Goal: Task Accomplishment & Management: Manage account settings

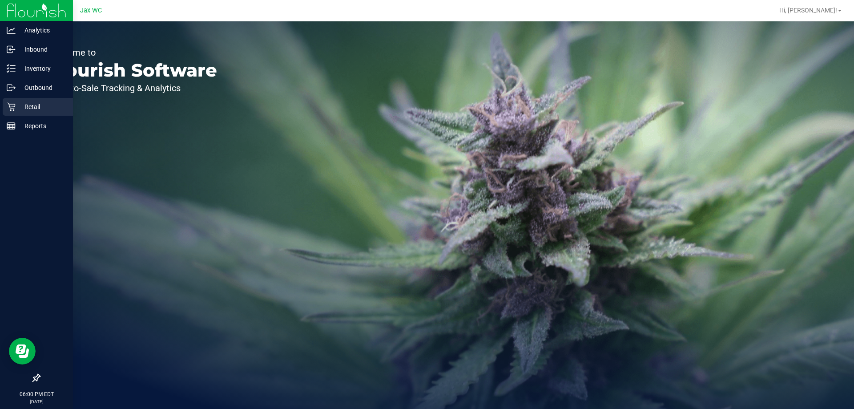
click at [44, 105] on p "Retail" at bounding box center [42, 106] width 53 height 11
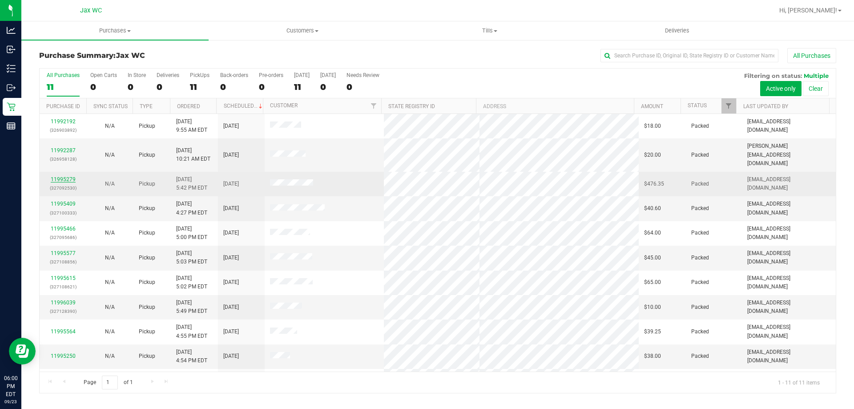
click at [66, 176] on link "11995279" at bounding box center [63, 179] width 25 height 6
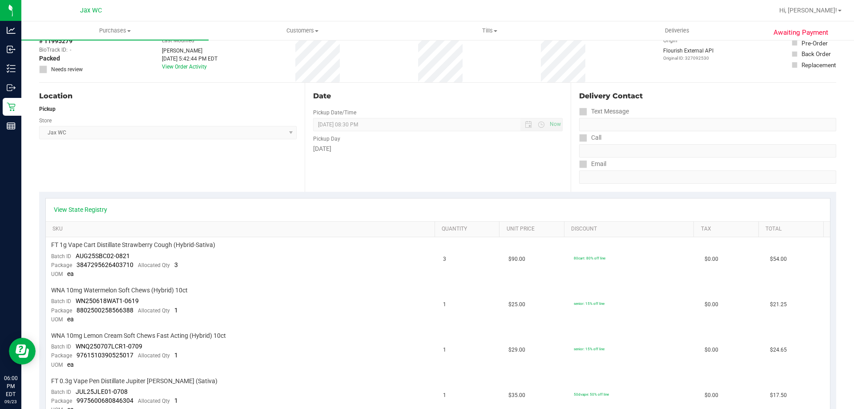
scroll to position [44, 0]
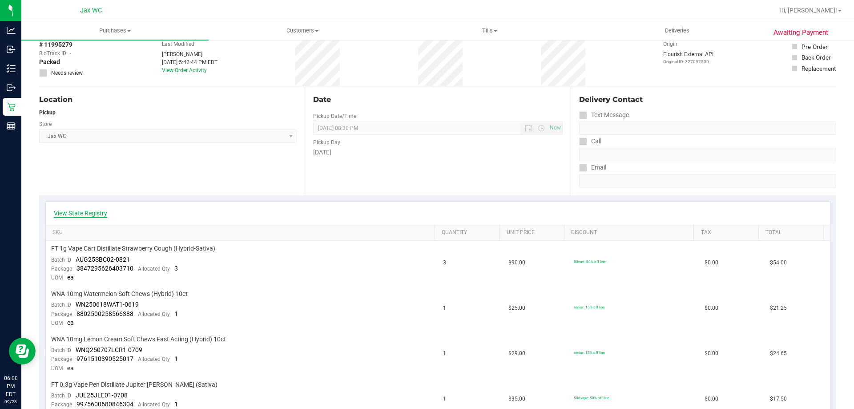
click at [88, 212] on link "View State Registry" at bounding box center [80, 213] width 53 height 9
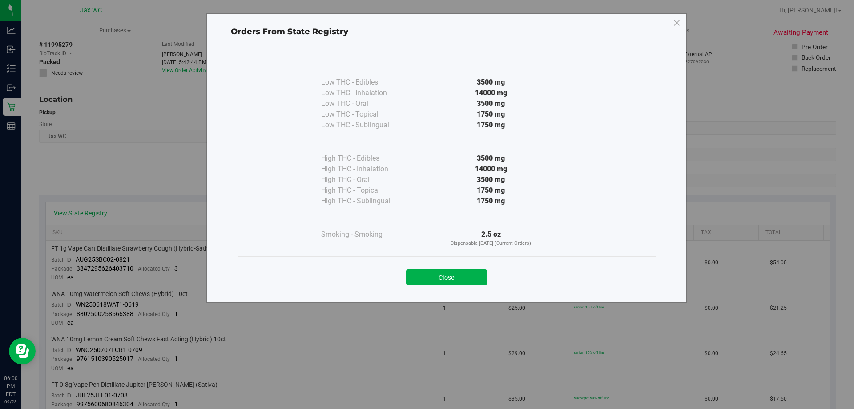
click at [454, 268] on div "Close" at bounding box center [446, 274] width 405 height 22
click at [428, 269] on div "Close" at bounding box center [446, 274] width 405 height 22
click at [460, 281] on button "Close" at bounding box center [446, 277] width 81 height 16
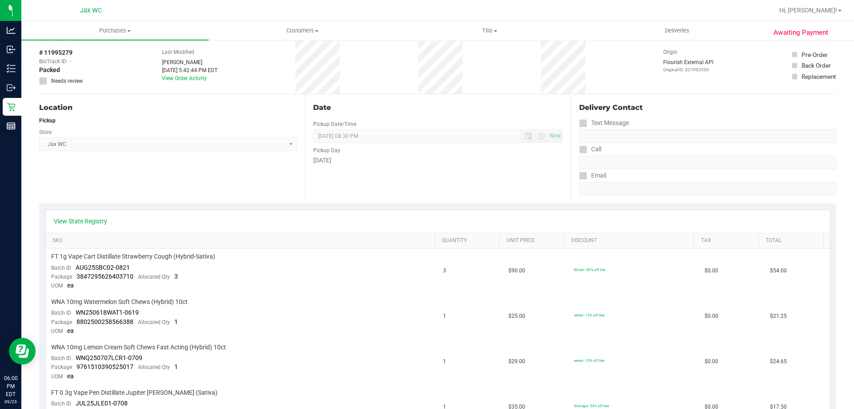
scroll to position [0, 0]
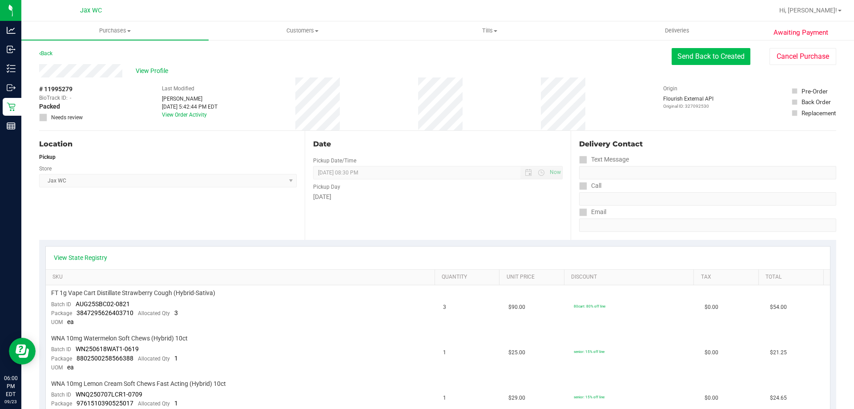
drag, startPoint x: 708, startPoint y: 50, endPoint x: 698, endPoint y: 58, distance: 12.7
click at [707, 52] on button "Send Back to Created" at bounding box center [711, 56] width 79 height 17
click at [688, 61] on button "Send Back to Created" at bounding box center [711, 56] width 79 height 17
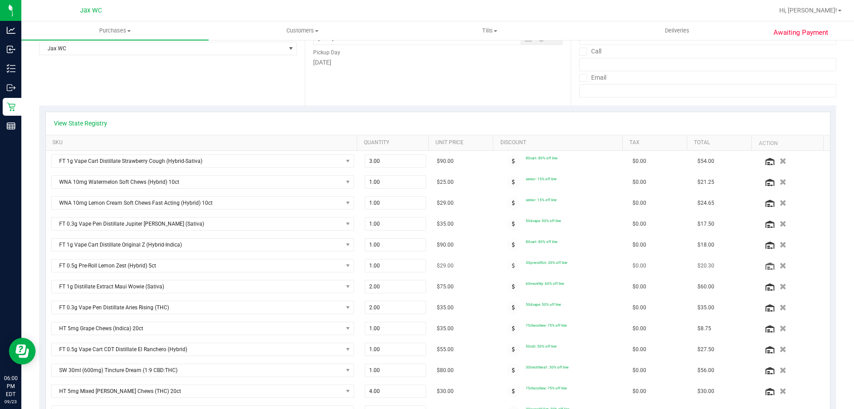
scroll to position [178, 0]
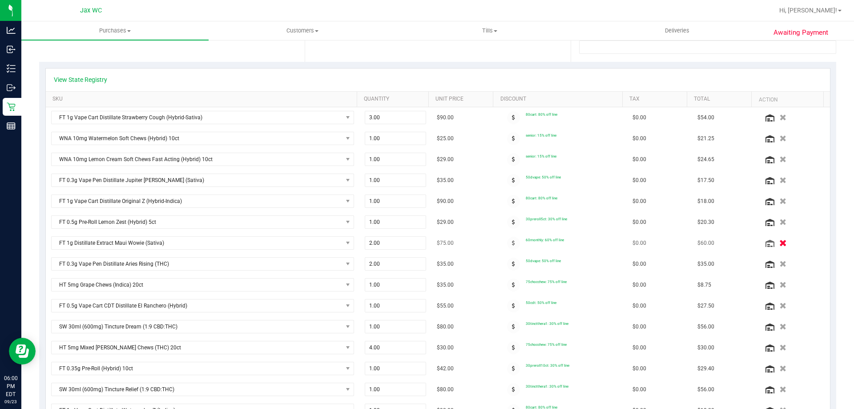
click at [779, 242] on icon "button" at bounding box center [783, 243] width 8 height 7
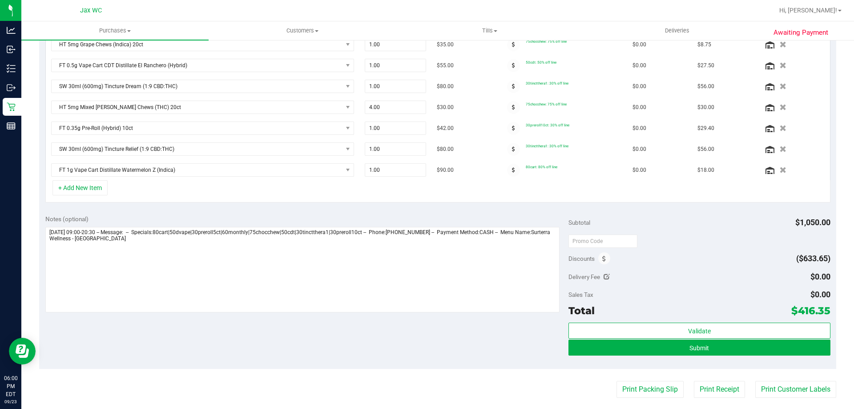
scroll to position [400, 0]
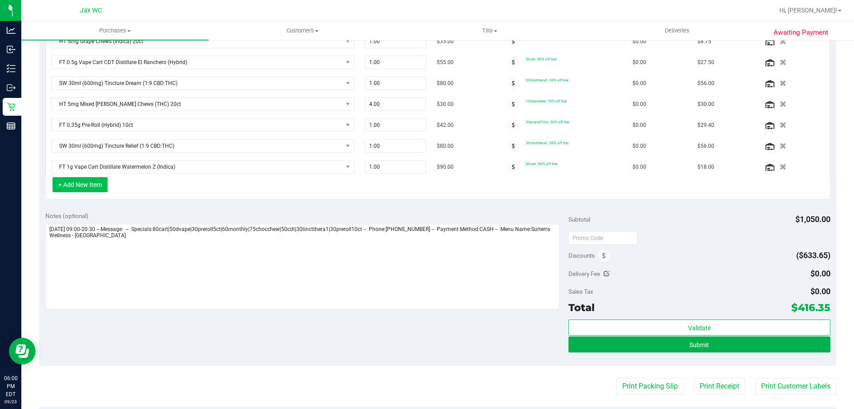
click at [90, 187] on button "+ Add New Item" at bounding box center [79, 184] width 55 height 15
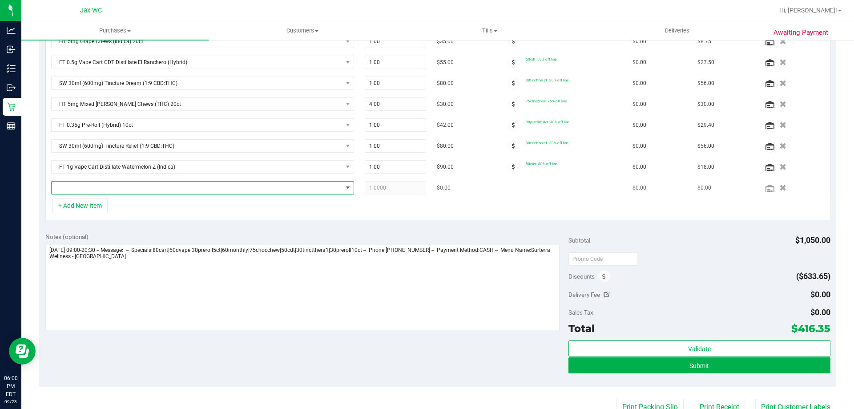
click at [125, 187] on span "NO DATA FOUND" at bounding box center [197, 188] width 291 height 12
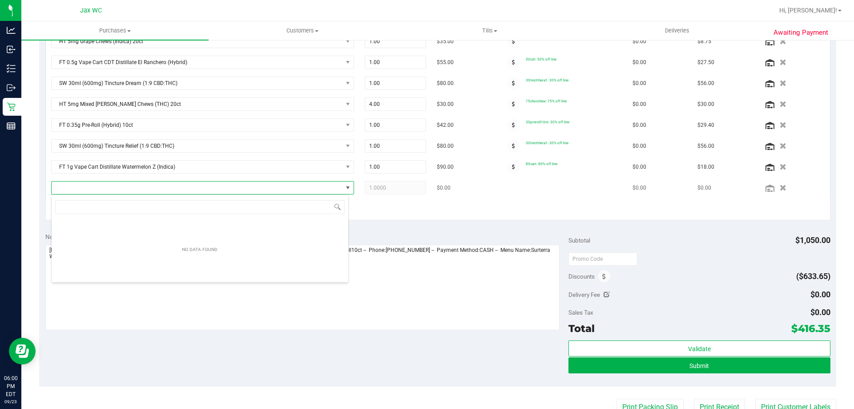
scroll to position [13, 298]
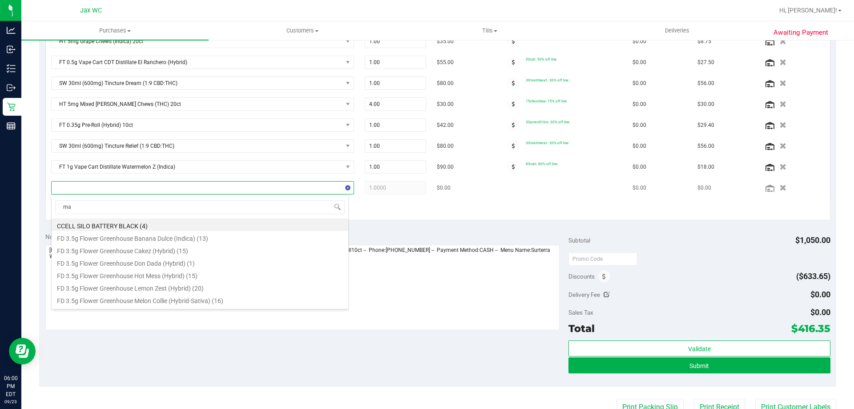
type input "maw"
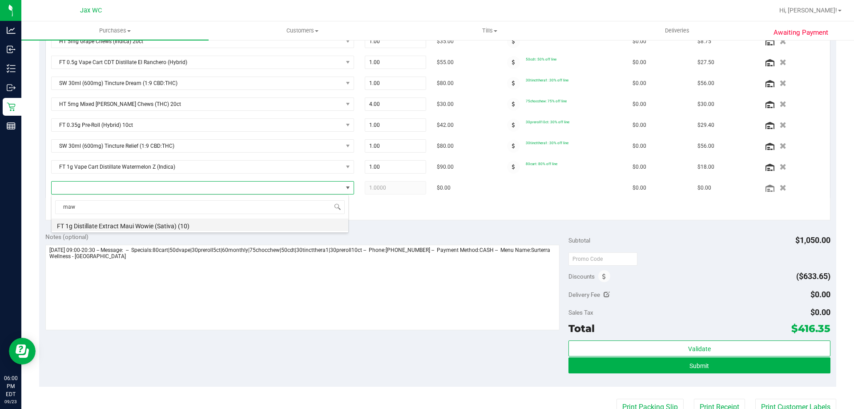
click at [186, 227] on li "FT 1g Distillate Extract Maui Wowie (Sativa) (10)" at bounding box center [200, 224] width 297 height 12
click at [432, 212] on div "+ Add New Item" at bounding box center [437, 209] width 785 height 22
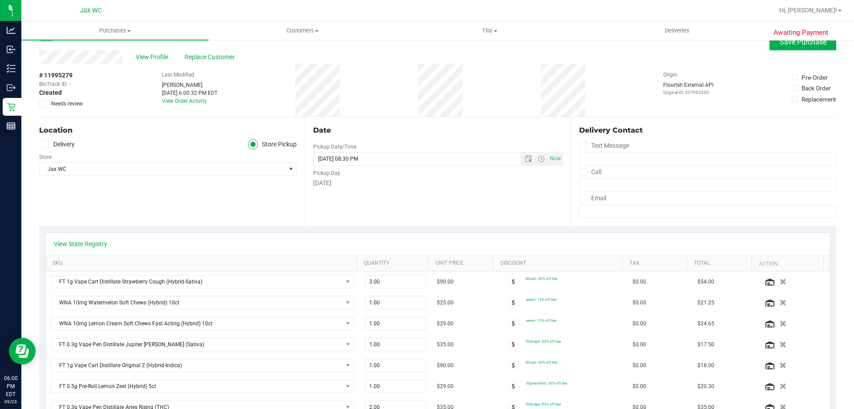
scroll to position [0, 0]
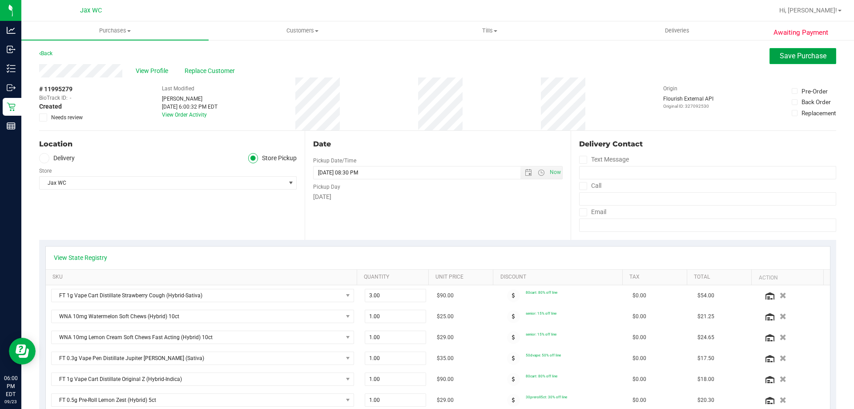
click at [791, 57] on span "Save Purchase" at bounding box center [803, 56] width 47 height 8
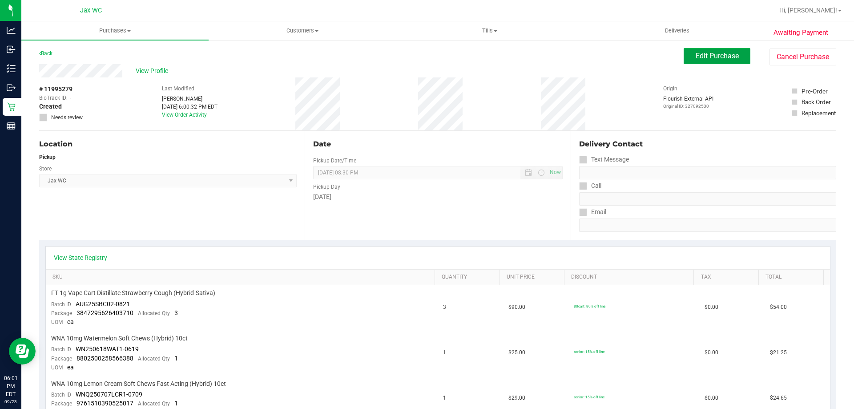
click at [705, 59] on span "Edit Purchase" at bounding box center [717, 56] width 43 height 8
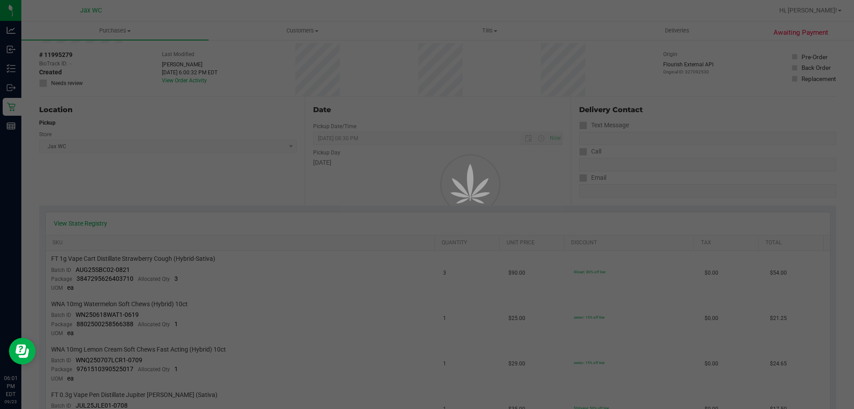
scroll to position [44, 0]
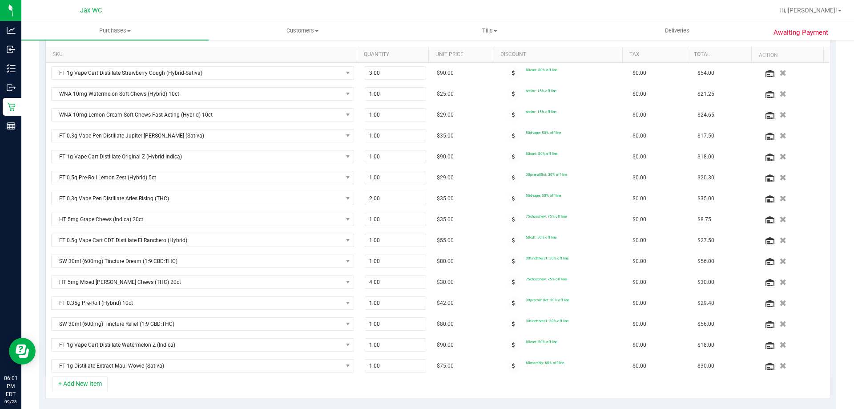
scroll to position [311, 0]
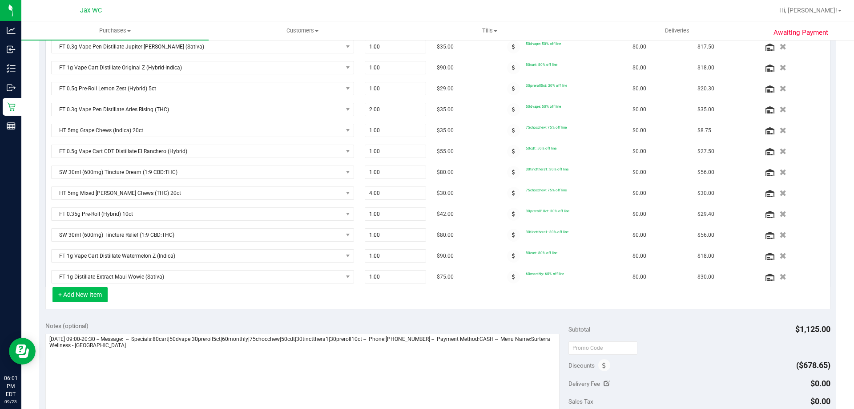
click at [88, 296] on button "+ Add New Item" at bounding box center [79, 294] width 55 height 15
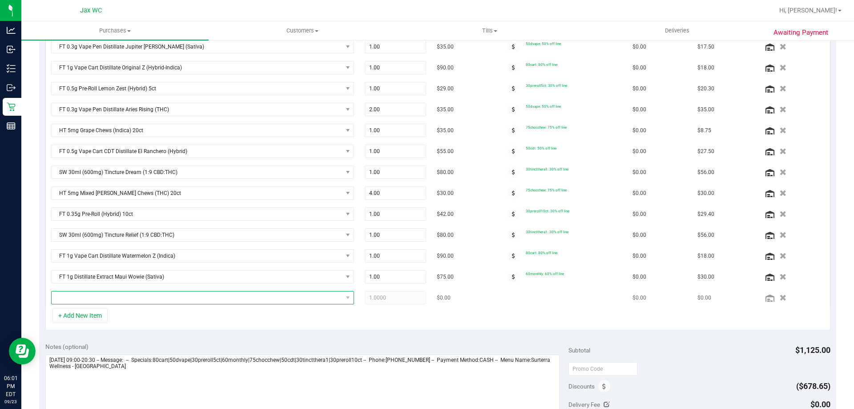
click at [106, 292] on span "NO DATA FOUND" at bounding box center [197, 297] width 291 height 12
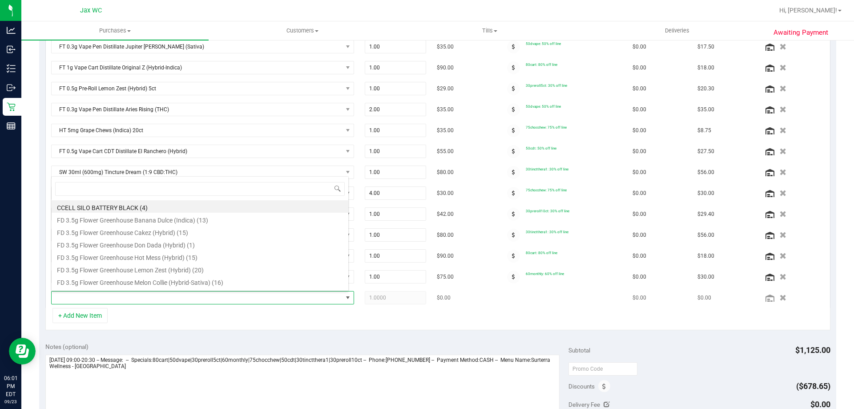
scroll to position [13, 295]
type input "xrl"
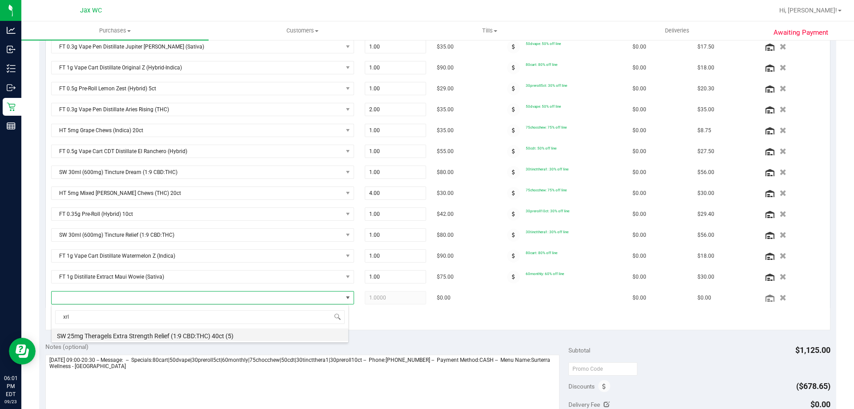
click at [180, 335] on li "SW 25mg Theragels Extra Strength Relief (1:9 CBD:THC) 40ct (5)" at bounding box center [200, 334] width 297 height 12
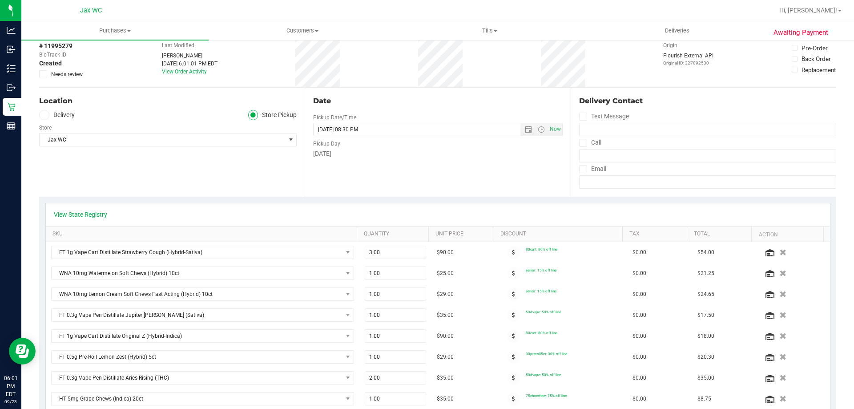
scroll to position [0, 0]
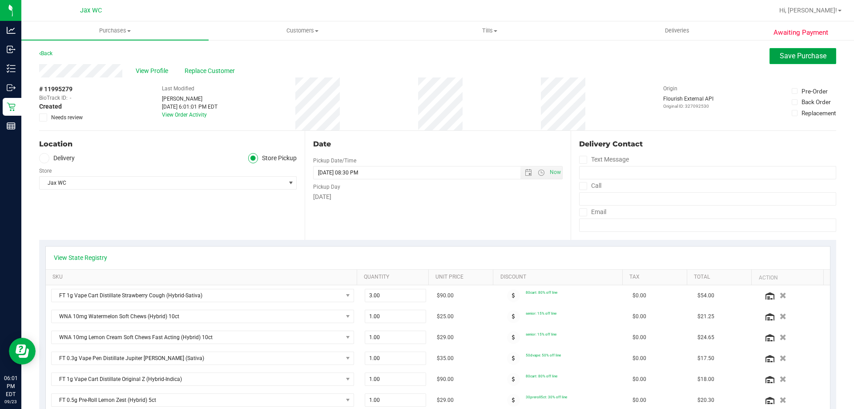
click at [795, 55] on span "Save Purchase" at bounding box center [803, 56] width 47 height 8
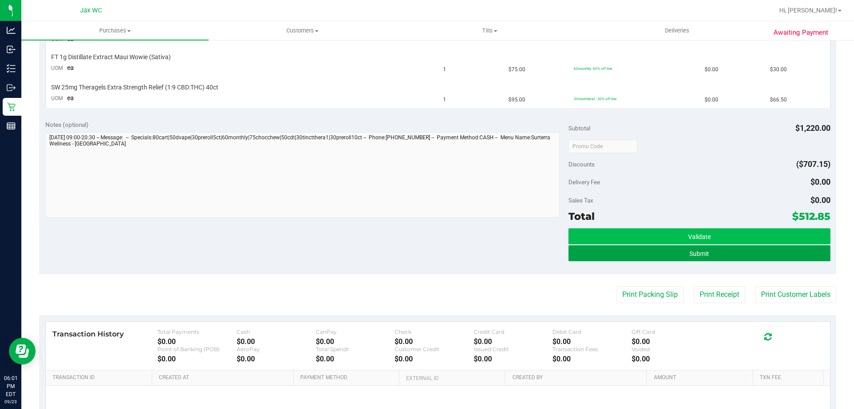
click at [706, 256] on button "Submit" at bounding box center [700, 253] width 262 height 16
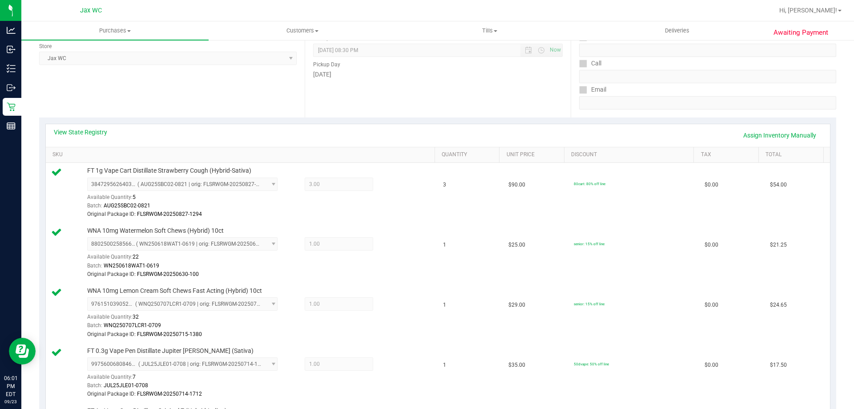
scroll to position [107, 0]
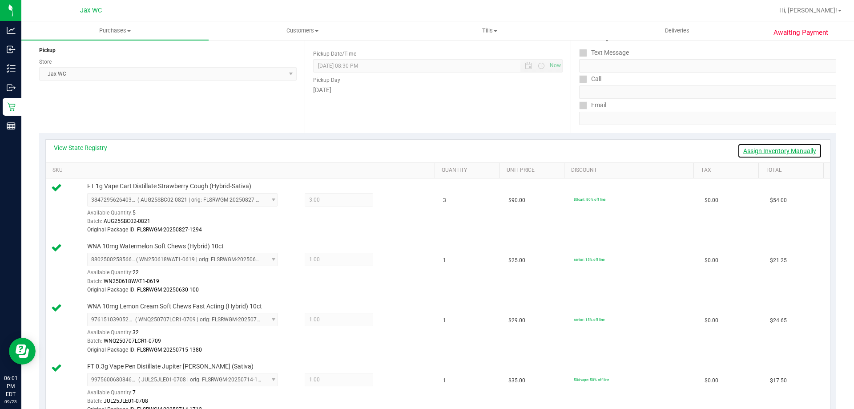
click at [770, 146] on link "Assign Inventory Manually" at bounding box center [780, 150] width 85 height 15
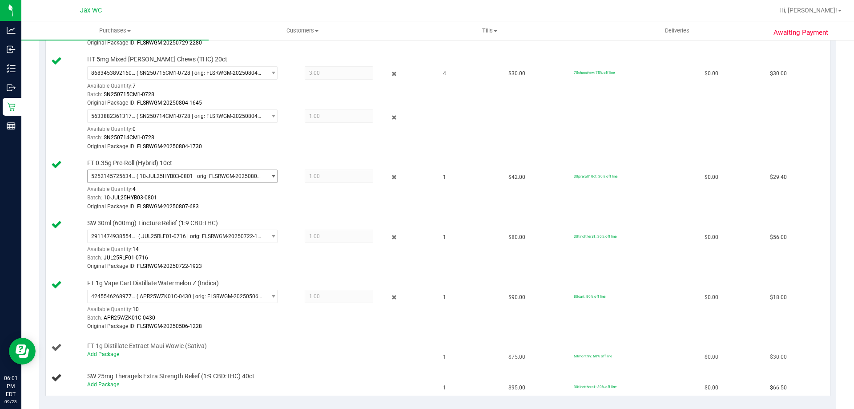
scroll to position [863, 0]
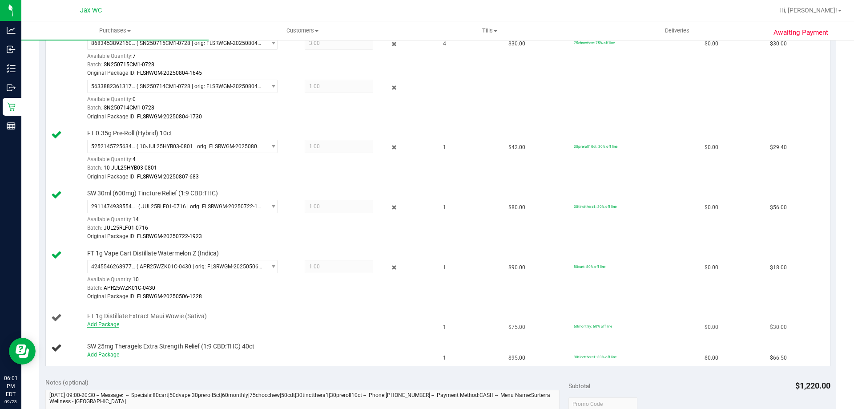
click at [96, 325] on link "Add Package" at bounding box center [103, 324] width 32 height 6
click at [101, 325] on link "Add Package" at bounding box center [103, 324] width 32 height 6
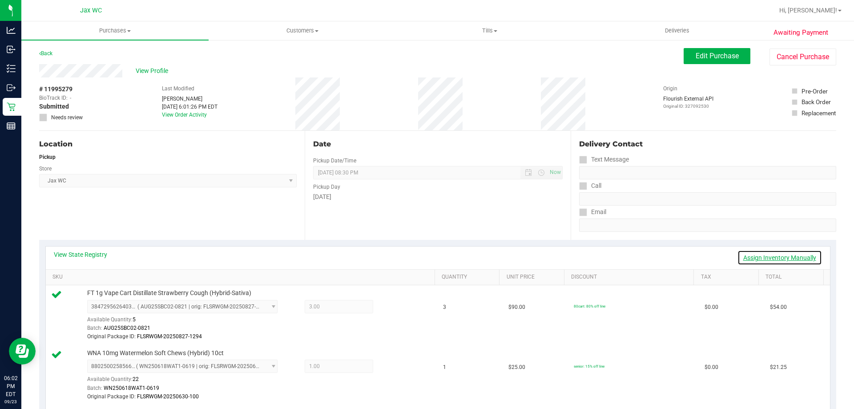
click at [769, 258] on link "Assign Inventory Manually" at bounding box center [780, 257] width 85 height 15
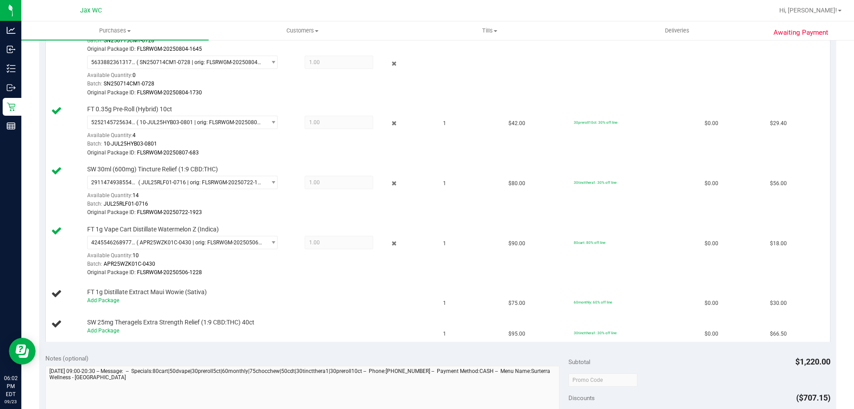
scroll to position [1023, 0]
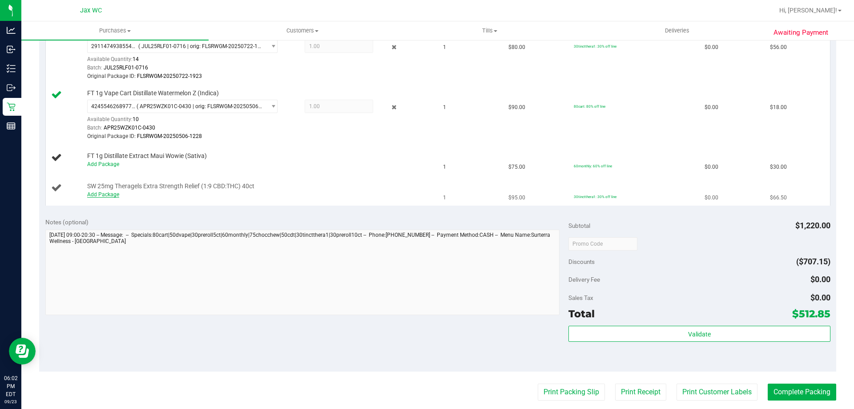
click at [109, 196] on link "Add Package" at bounding box center [103, 194] width 32 height 6
